Goal: Transaction & Acquisition: Purchase product/service

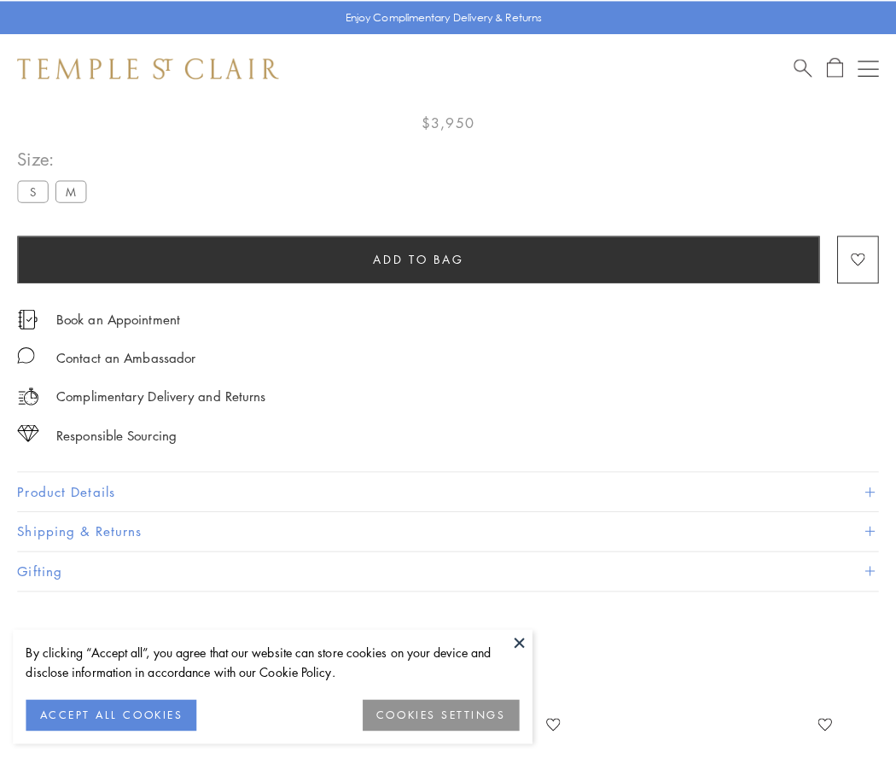
scroll to position [94, 0]
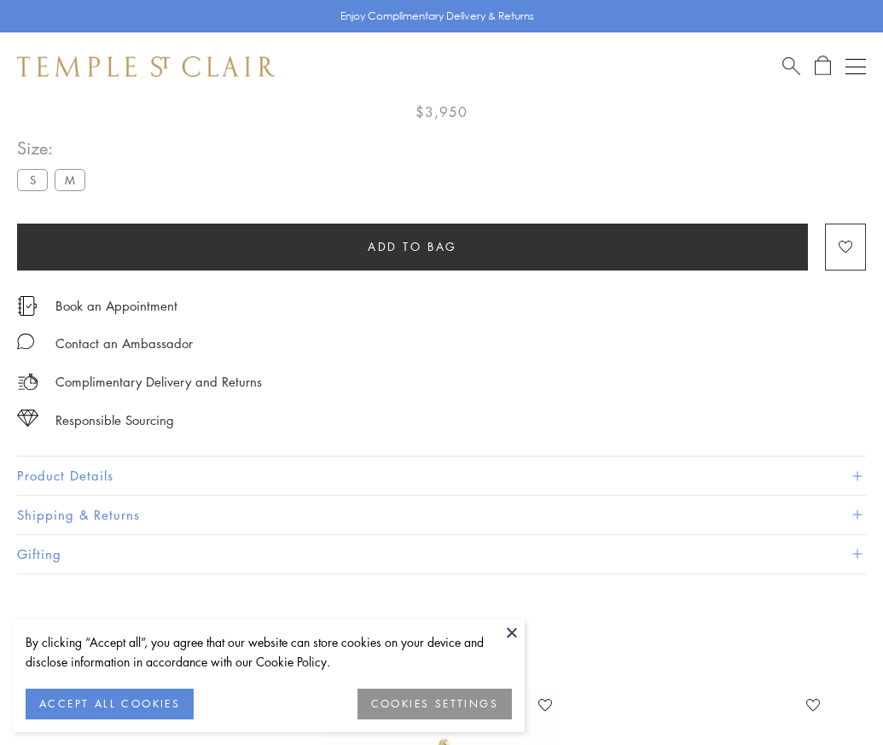
click at [412, 246] on span "Add to bag" at bounding box center [413, 246] width 90 height 19
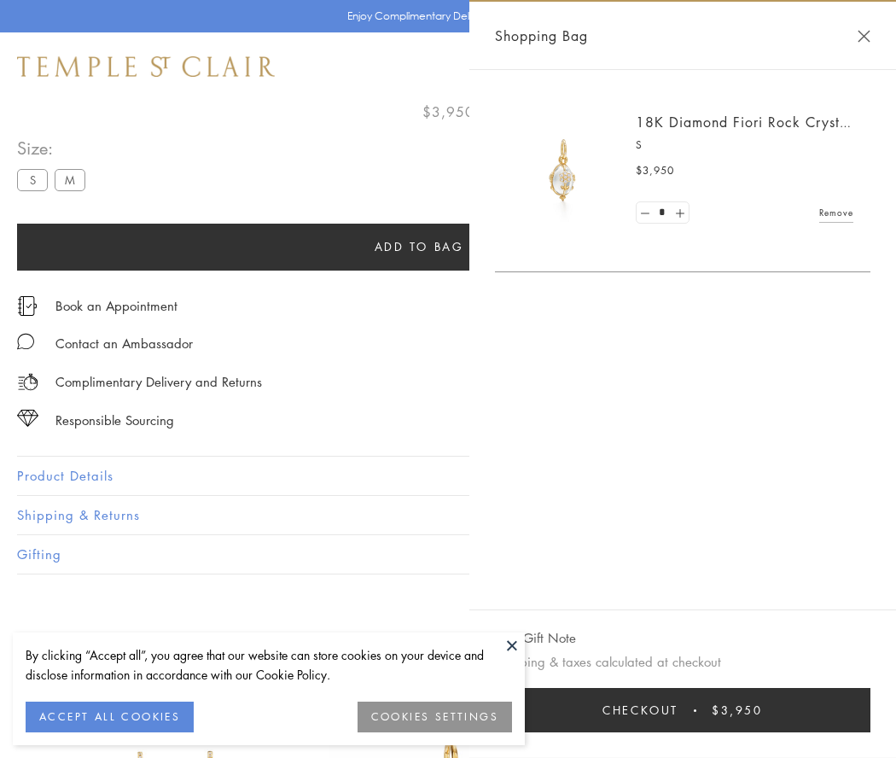
click at [704, 710] on button "Checkout $3,950" at bounding box center [682, 710] width 375 height 44
